Goal: Task Accomplishment & Management: Use online tool/utility

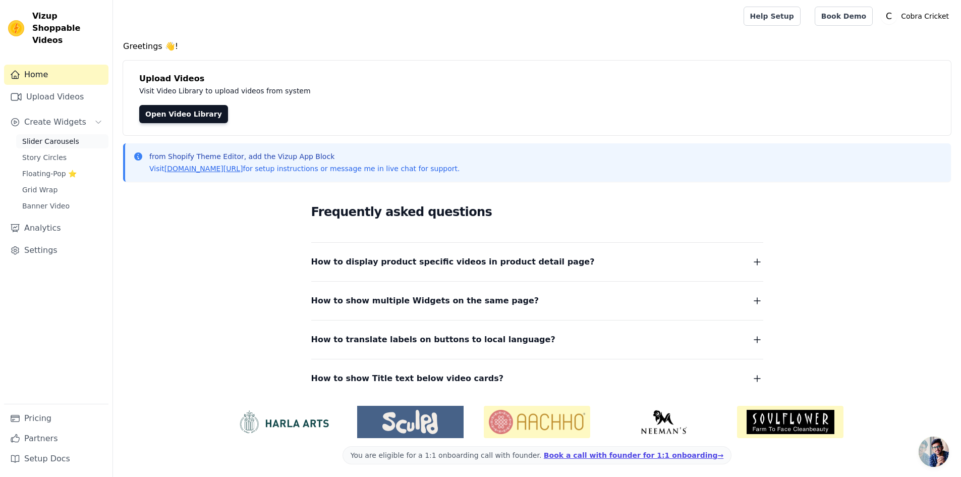
click at [58, 136] on span "Slider Carousels" at bounding box center [50, 141] width 57 height 10
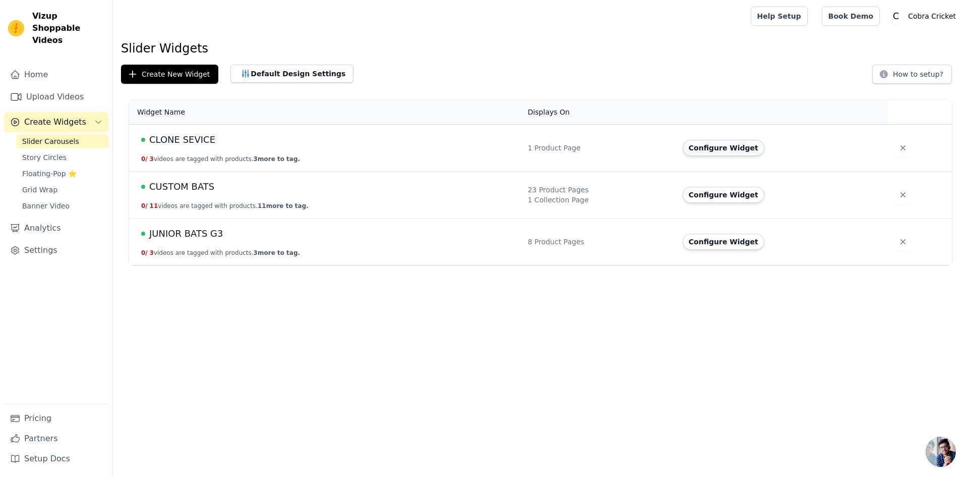
click at [695, 148] on button "Configure Widget" at bounding box center [724, 148] width 82 height 16
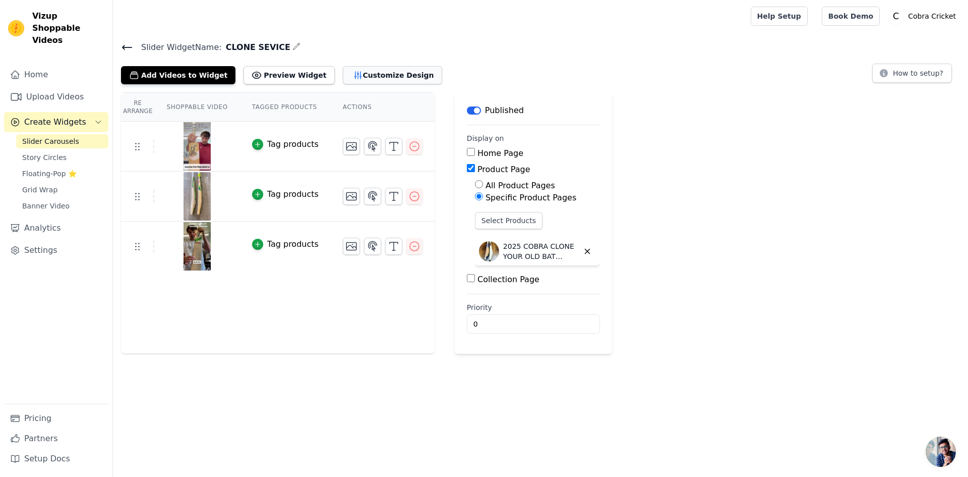
click at [343, 74] on button "Customize Design" at bounding box center [392, 75] width 99 height 18
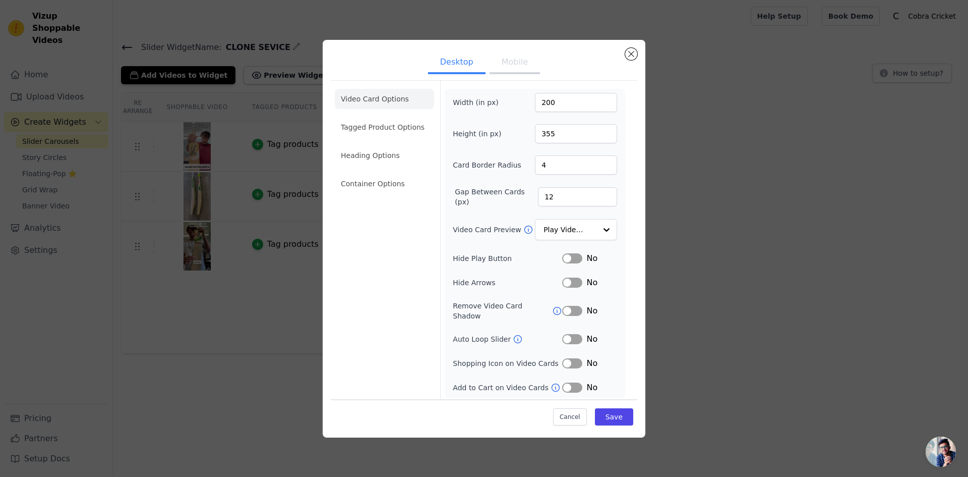
click at [500, 74] on button "Mobile" at bounding box center [515, 63] width 50 height 22
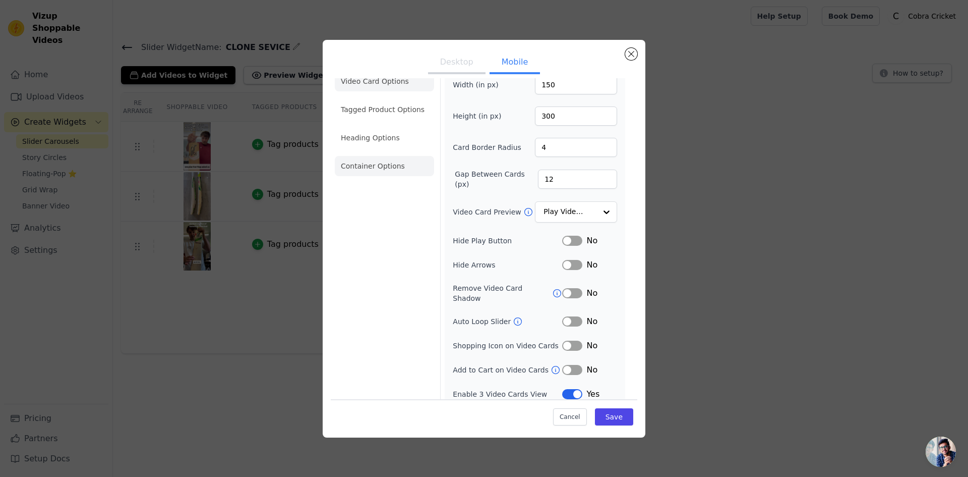
click at [381, 159] on li "Container Options" at bounding box center [384, 166] width 99 height 20
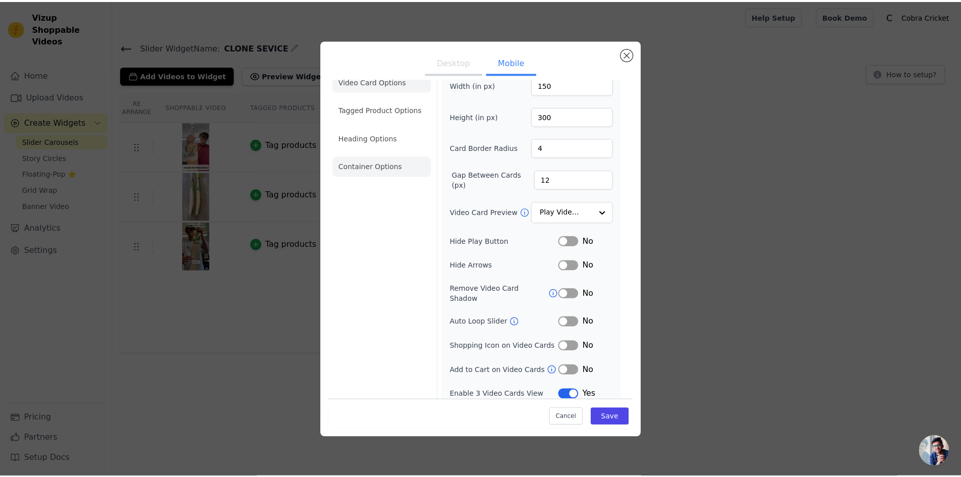
scroll to position [0, 0]
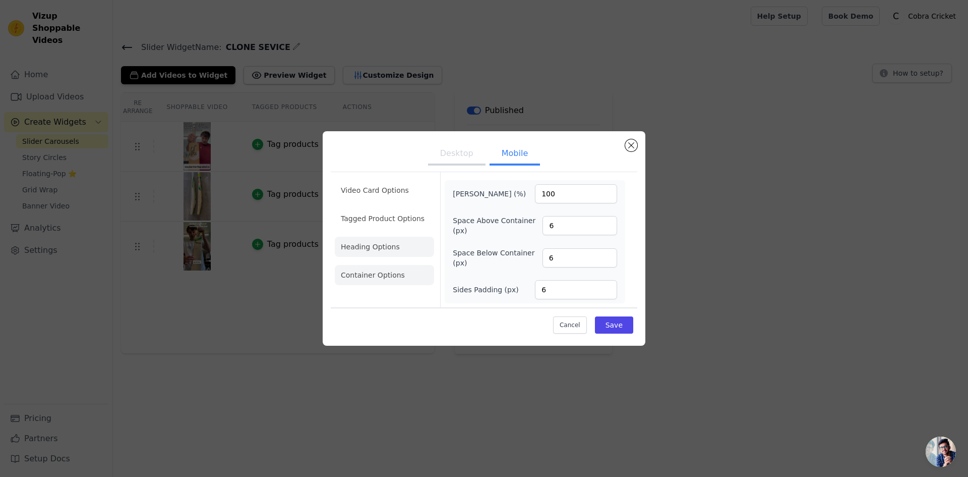
click at [383, 247] on li "Heading Options" at bounding box center [384, 246] width 99 height 20
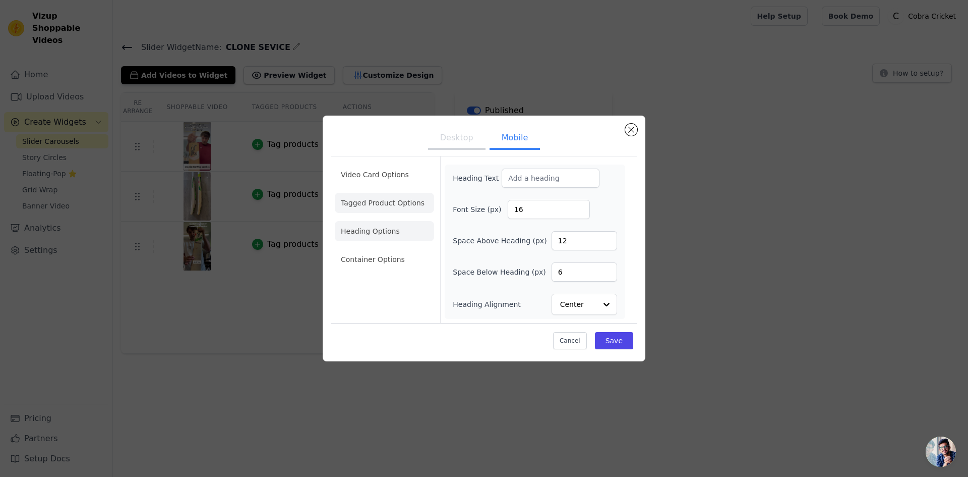
click at [373, 202] on li "Tagged Product Options" at bounding box center [384, 203] width 99 height 20
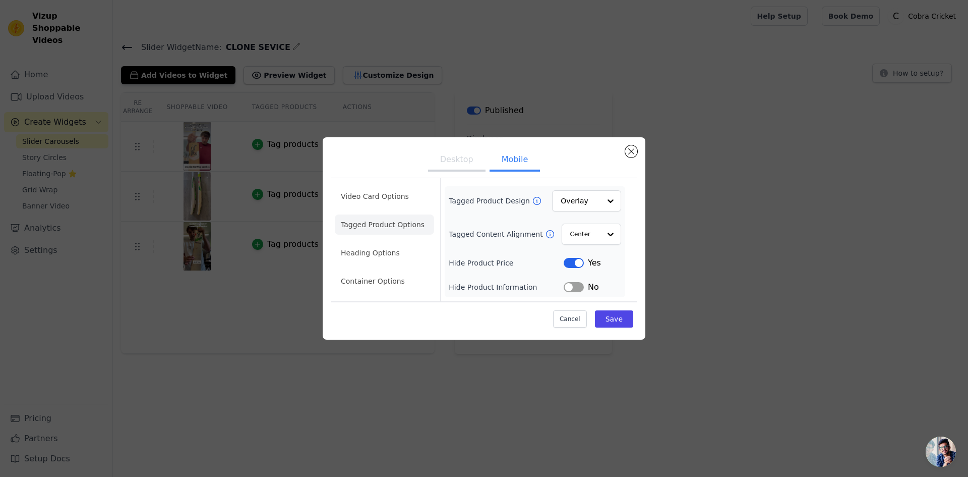
click at [124, 256] on div "Desktop Mobile Video Card Options Tagged Product Options Heading Options Contai…" at bounding box center [484, 238] width 936 height 234
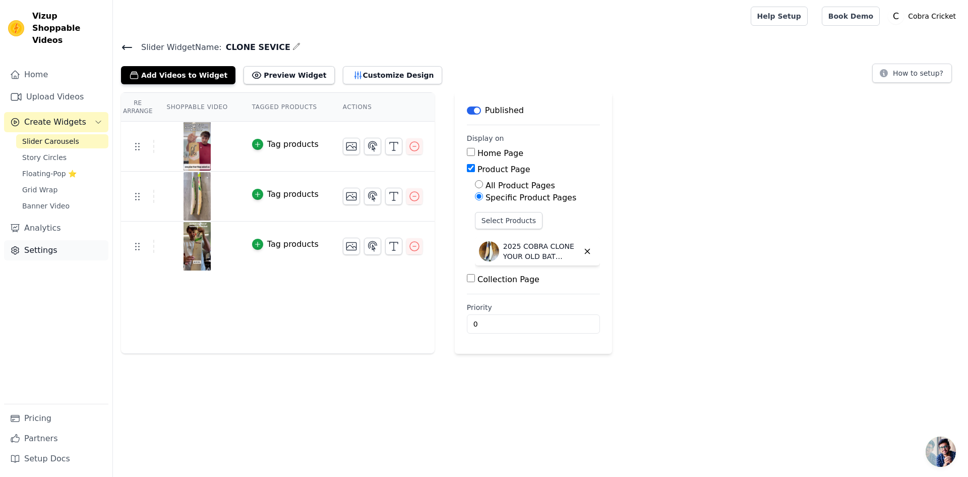
click at [46, 240] on link "Settings" at bounding box center [56, 250] width 104 height 20
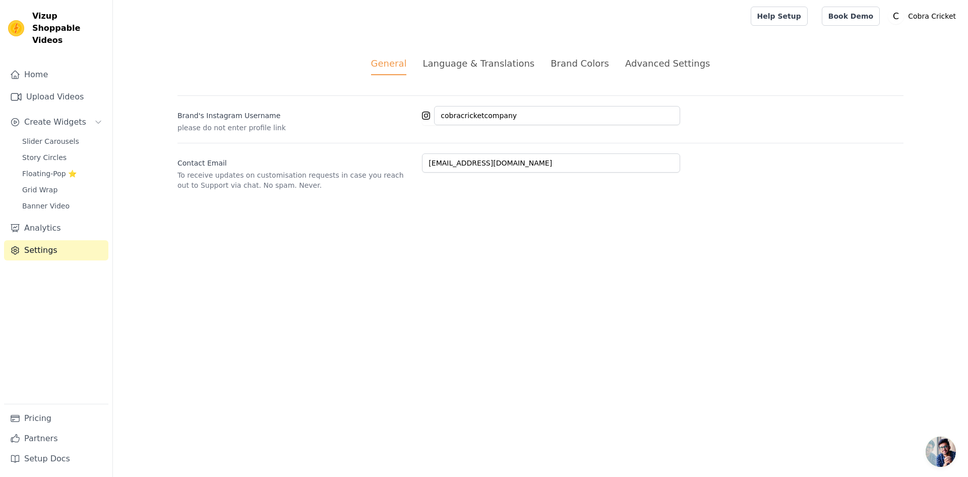
click at [627, 62] on div "Advanced Settings" at bounding box center [667, 63] width 85 height 14
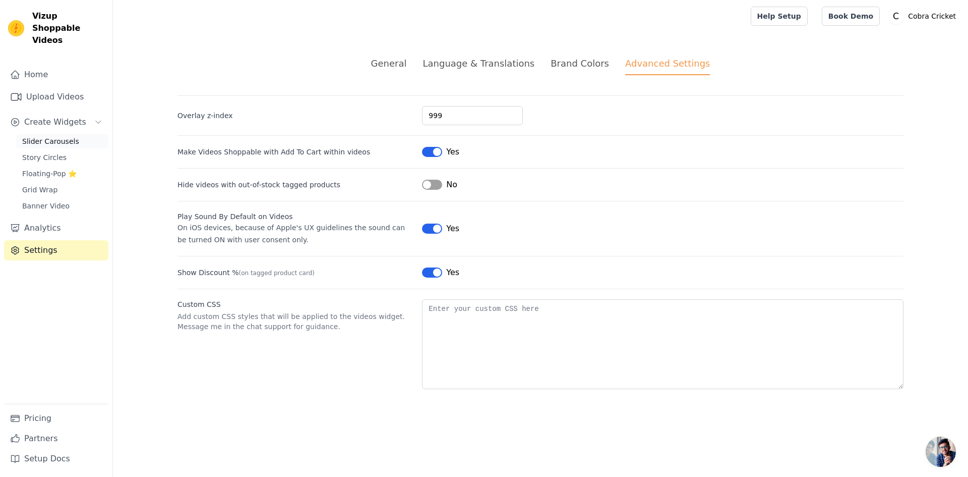
click at [31, 136] on span "Slider Carousels" at bounding box center [50, 141] width 57 height 10
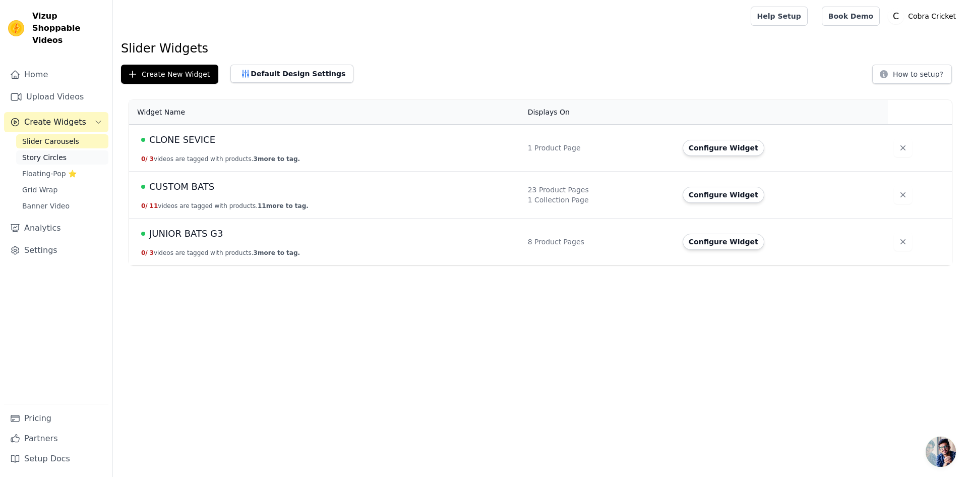
click at [60, 150] on link "Story Circles" at bounding box center [62, 157] width 92 height 14
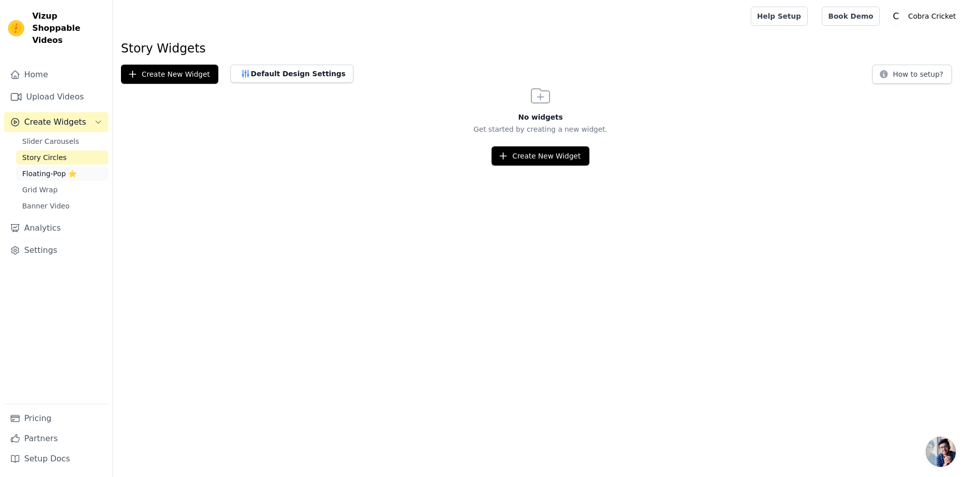
click at [55, 168] on span "Floating-Pop ⭐" at bounding box center [49, 173] width 54 height 10
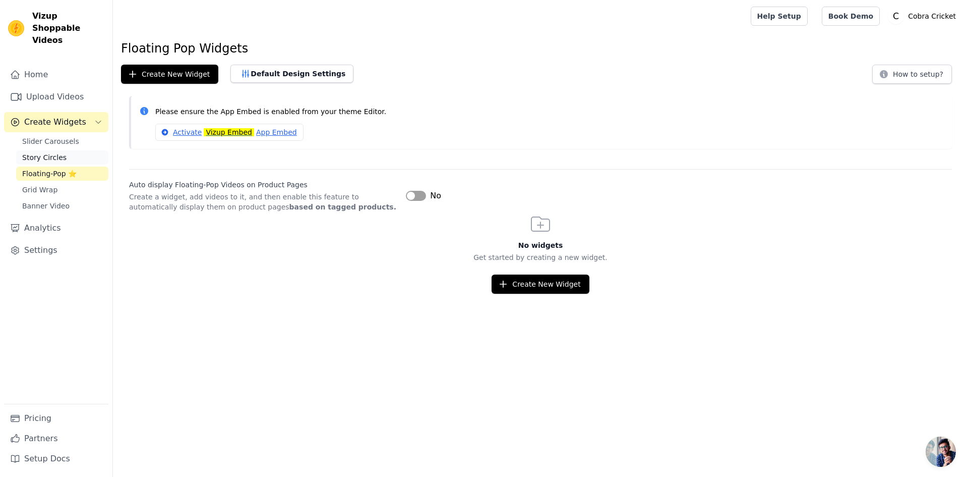
click at [54, 152] on span "Story Circles" at bounding box center [44, 157] width 44 height 10
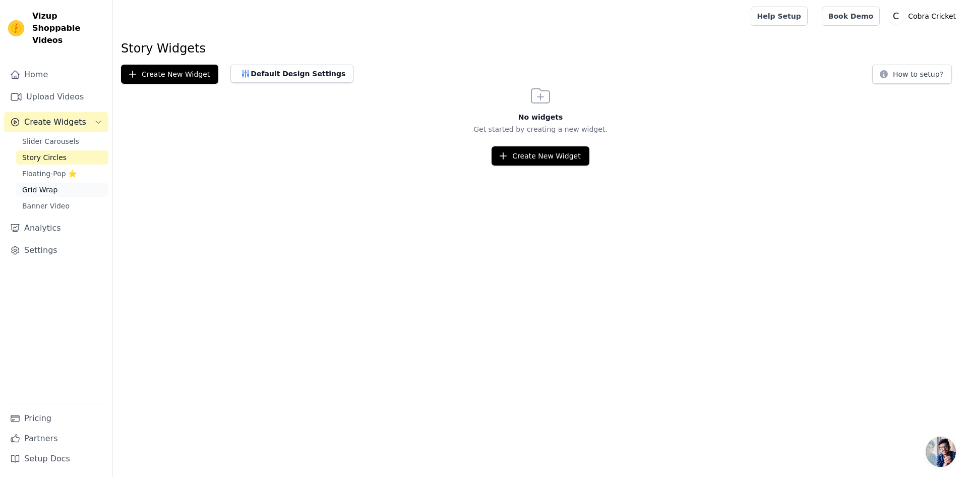
click at [47, 185] on span "Grid Wrap" at bounding box center [39, 190] width 35 height 10
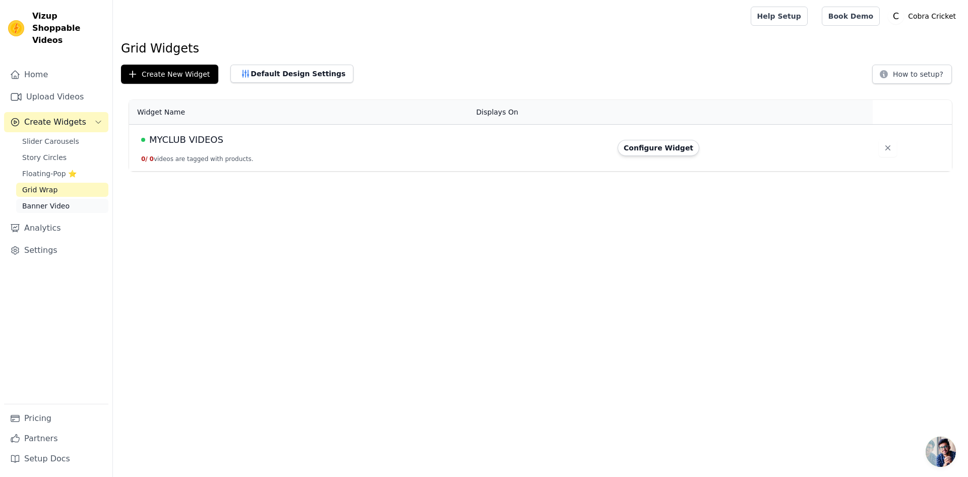
click at [48, 201] on span "Banner Video" at bounding box center [45, 206] width 47 height 10
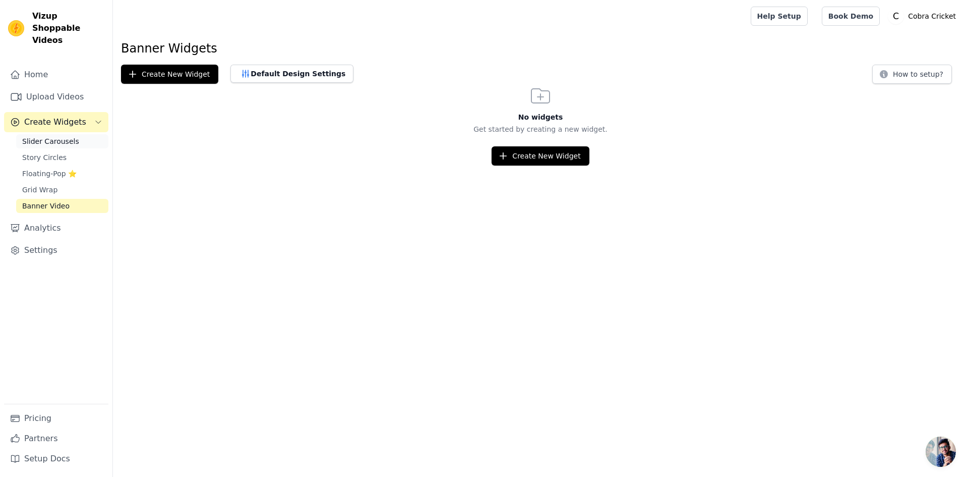
click at [41, 136] on span "Slider Carousels" at bounding box center [50, 141] width 57 height 10
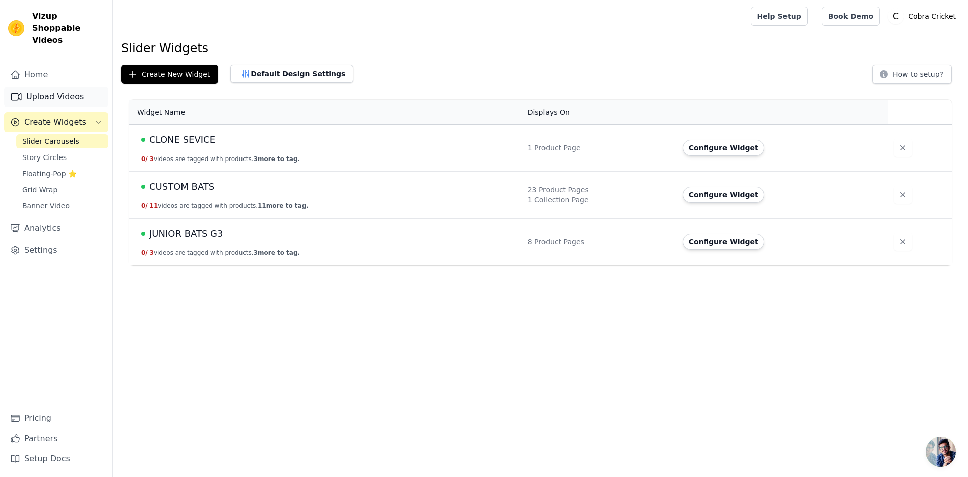
click at [41, 87] on link "Upload Videos" at bounding box center [56, 97] width 104 height 20
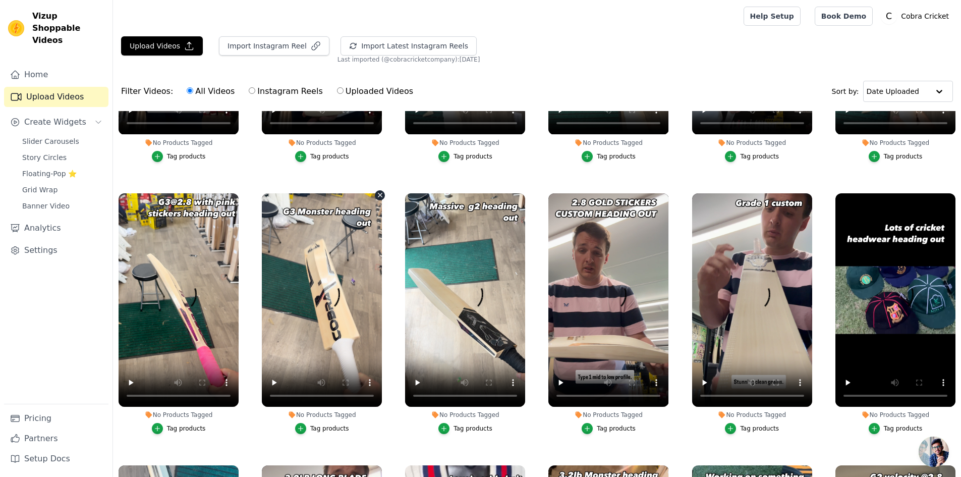
scroll to position [353, 0]
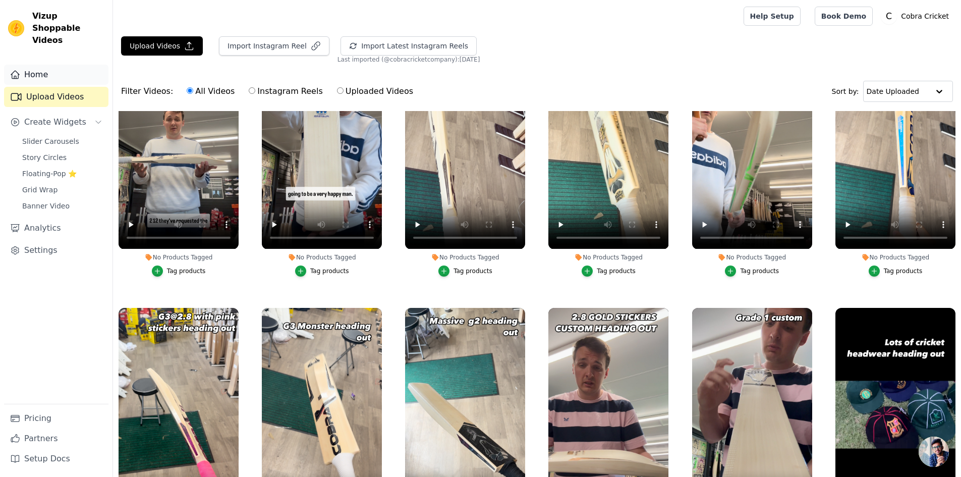
click at [44, 65] on link "Home" at bounding box center [56, 75] width 104 height 20
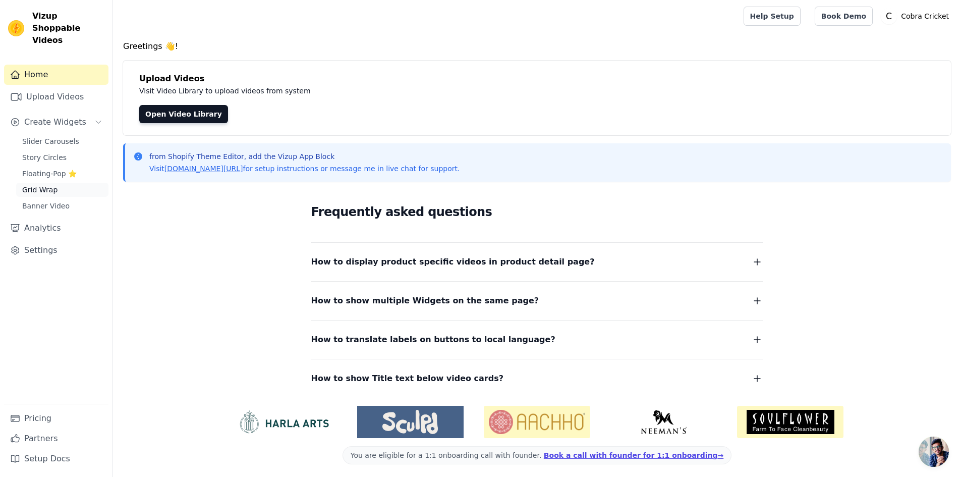
click at [51, 185] on span "Grid Wrap" at bounding box center [39, 190] width 35 height 10
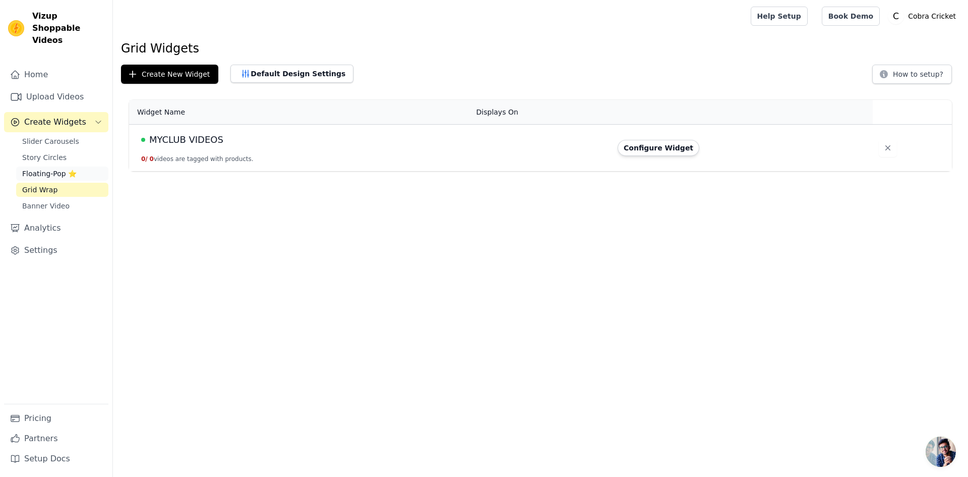
click at [52, 168] on span "Floating-Pop ⭐" at bounding box center [49, 173] width 54 height 10
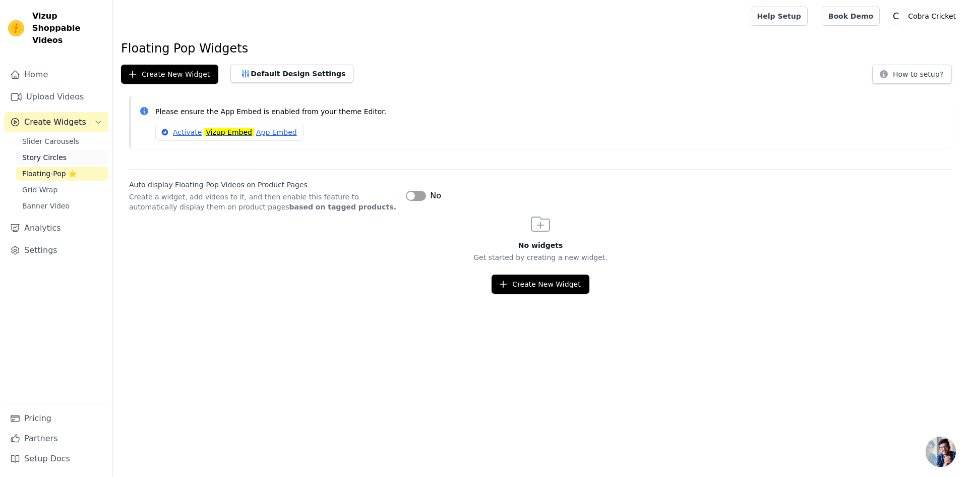
click at [51, 152] on span "Story Circles" at bounding box center [44, 157] width 44 height 10
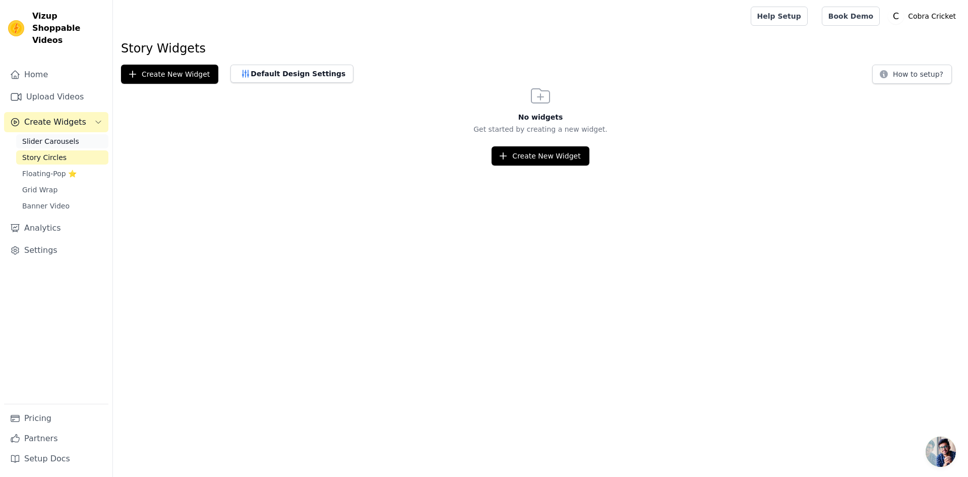
click at [50, 136] on span "Slider Carousels" at bounding box center [50, 141] width 57 height 10
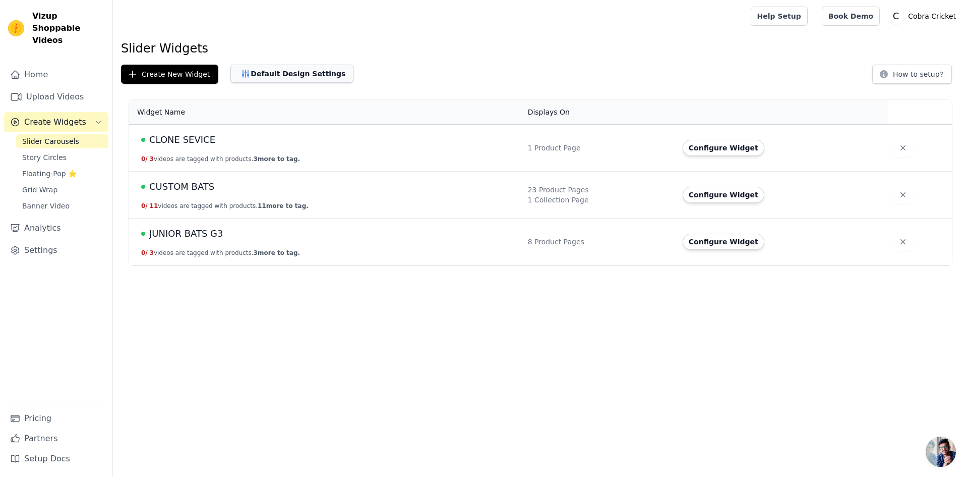
click at [259, 78] on button "Default Design Settings" at bounding box center [291, 74] width 123 height 18
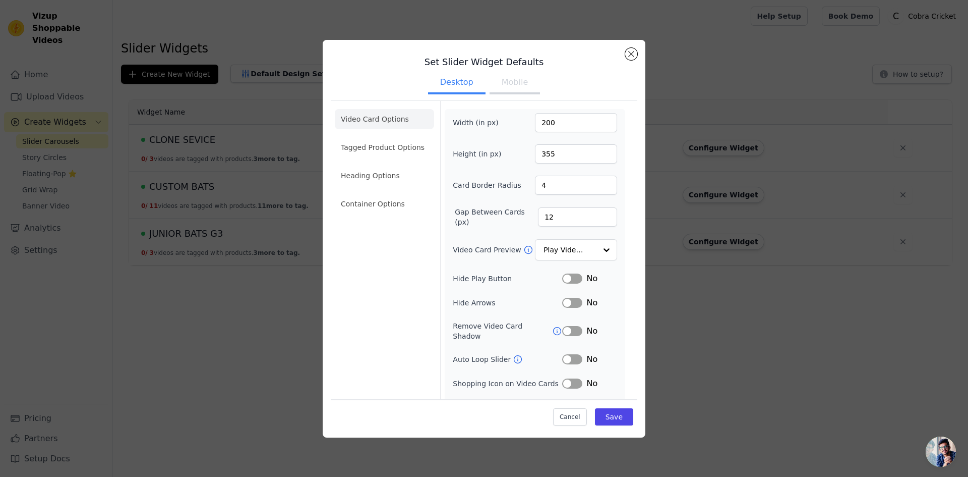
scroll to position [14, 0]
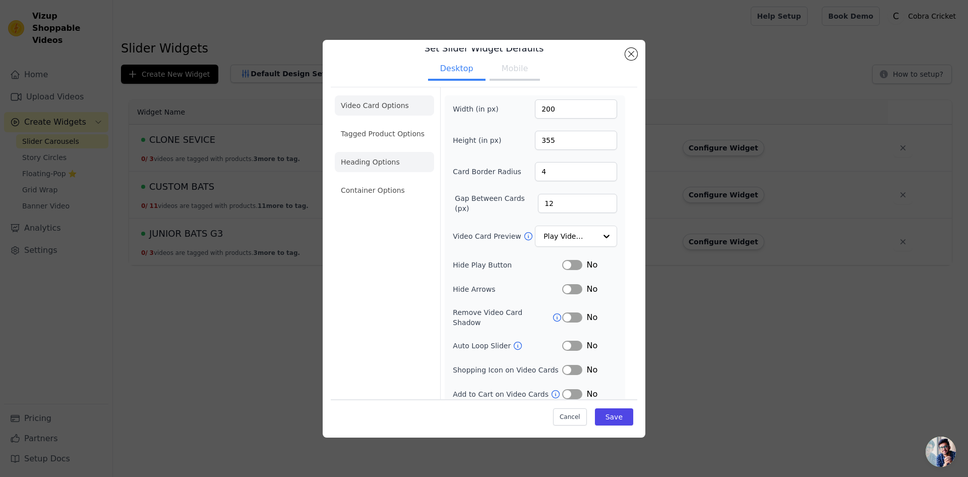
click at [380, 164] on li "Heading Options" at bounding box center [384, 162] width 99 height 20
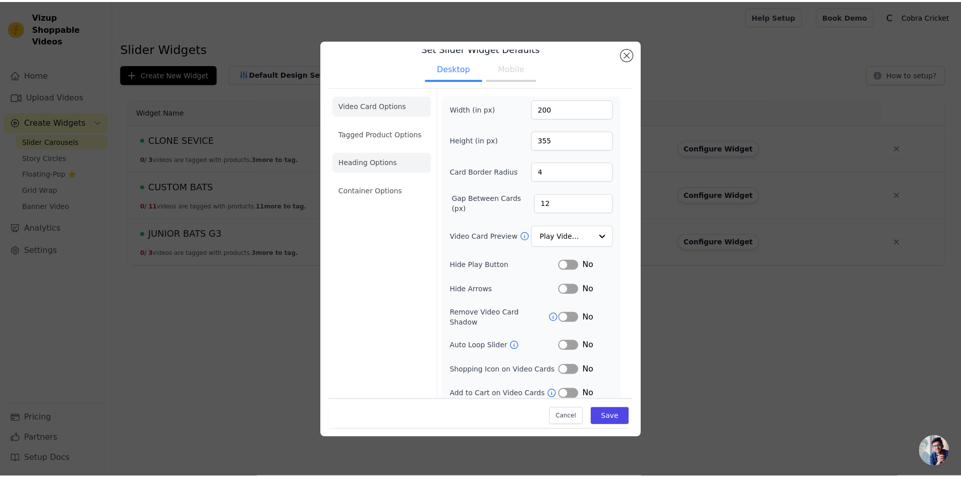
scroll to position [0, 0]
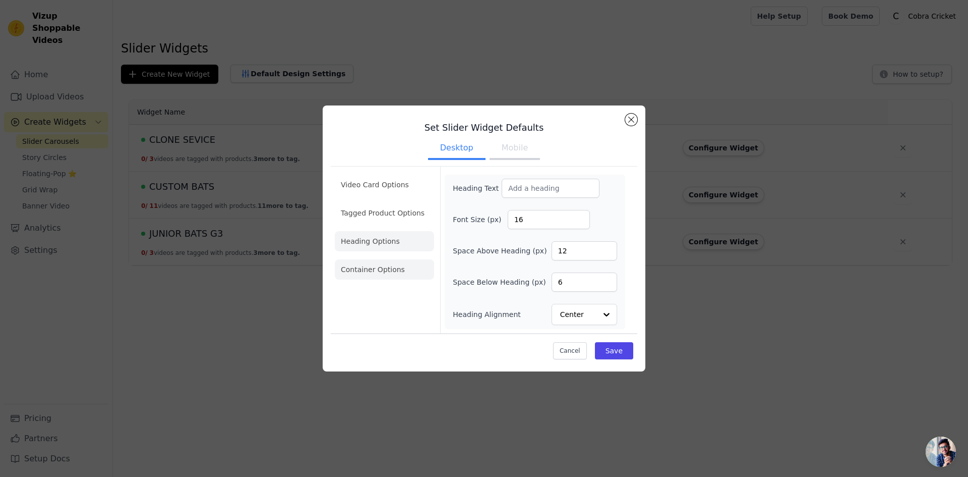
click at [372, 270] on li "Container Options" at bounding box center [384, 269] width 99 height 20
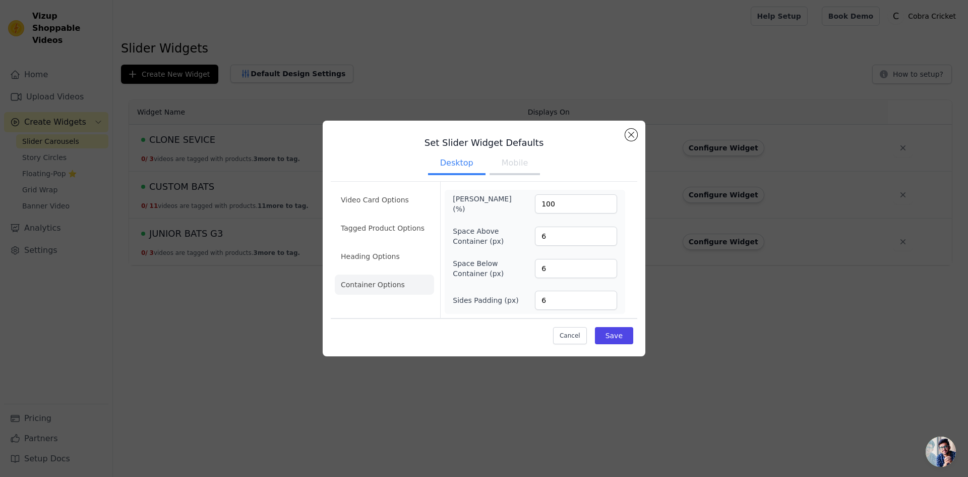
click at [162, 223] on div "Set Slider Widget Defaults Desktop Mobile Video Card Options Tagged Product Opt…" at bounding box center [484, 238] width 936 height 268
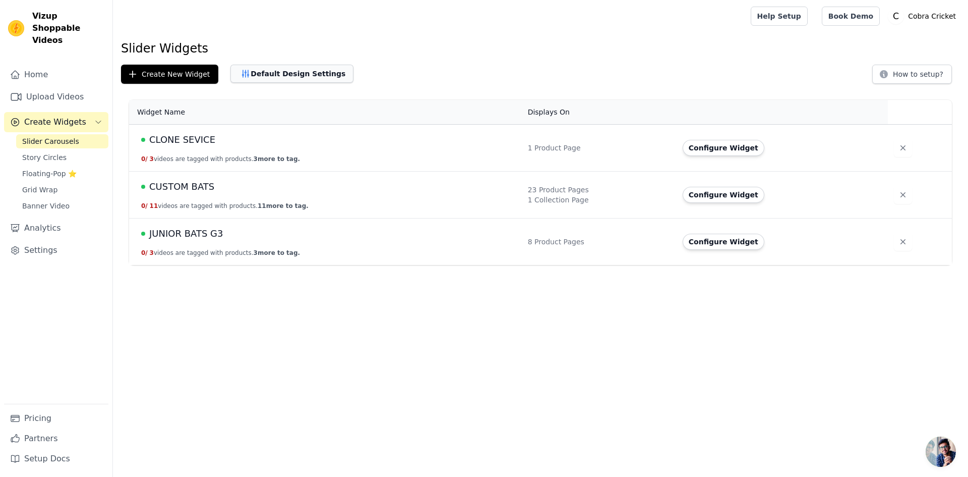
click at [243, 75] on icon "button" at bounding box center [246, 73] width 7 height 7
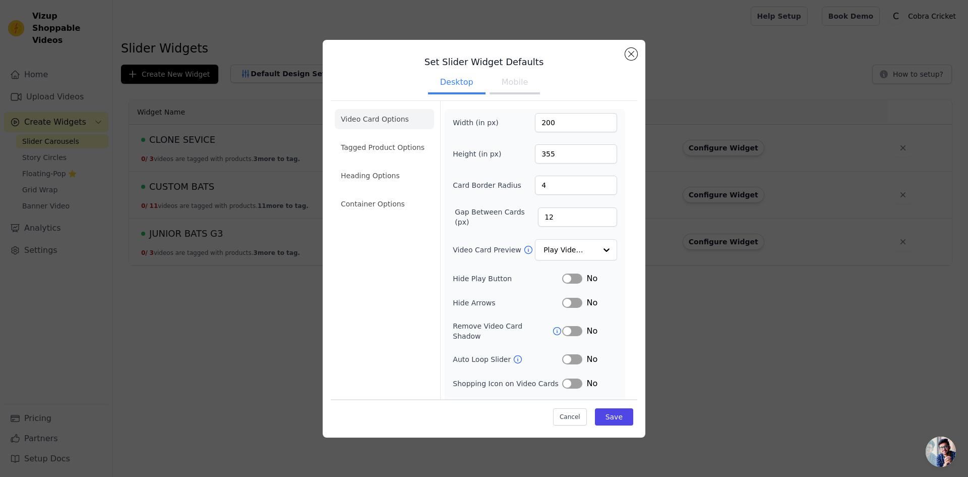
click at [197, 72] on div "Set Slider Widget Defaults Desktop Mobile Video Card Options Tagged Product Opt…" at bounding box center [484, 239] width 936 height 430
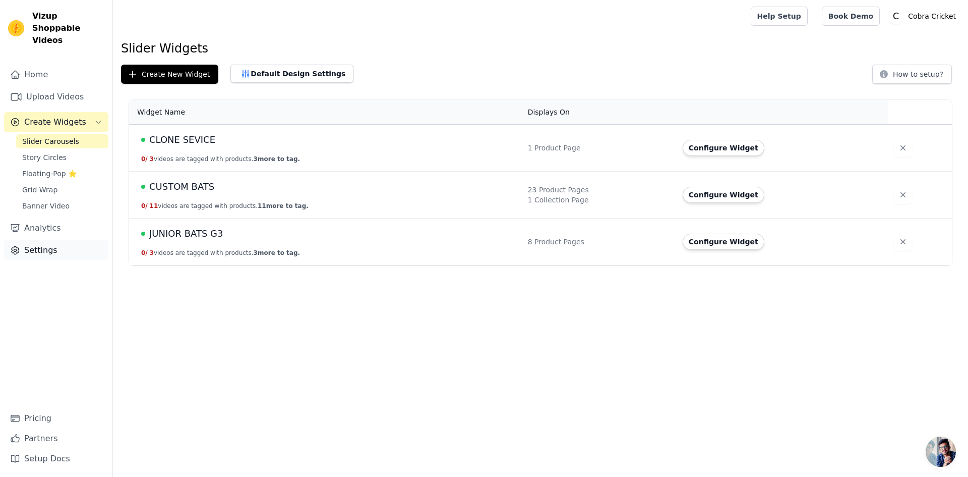
click at [28, 240] on link "Settings" at bounding box center [56, 250] width 104 height 20
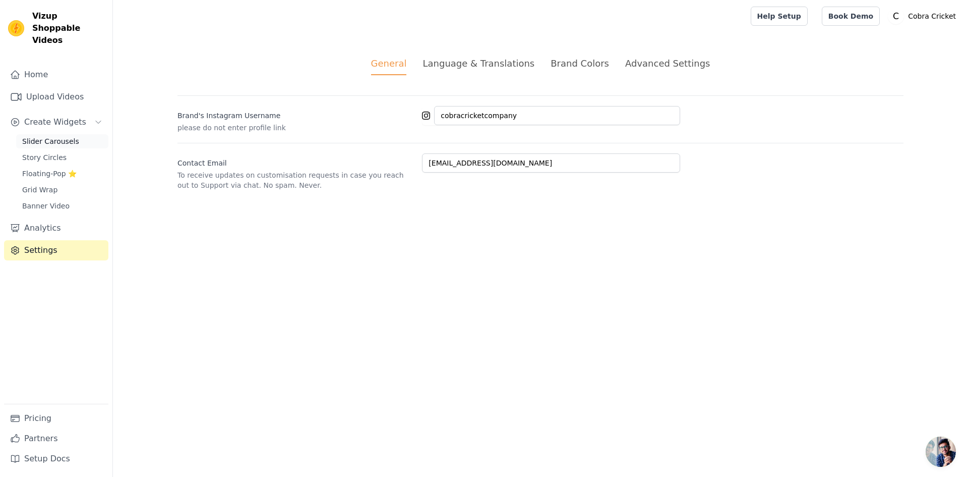
click at [43, 136] on span "Slider Carousels" at bounding box center [50, 141] width 57 height 10
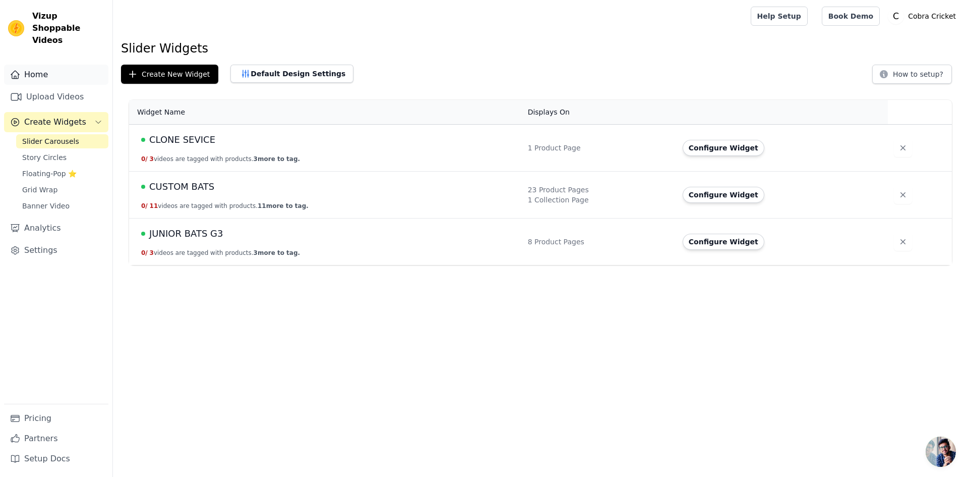
click at [29, 65] on link "Home" at bounding box center [56, 75] width 104 height 20
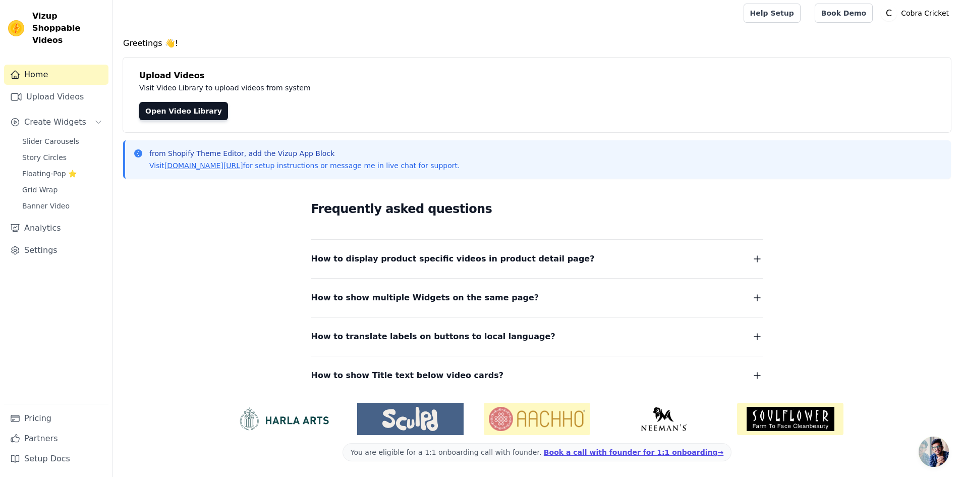
scroll to position [4, 0]
